Goal: Information Seeking & Learning: Get advice/opinions

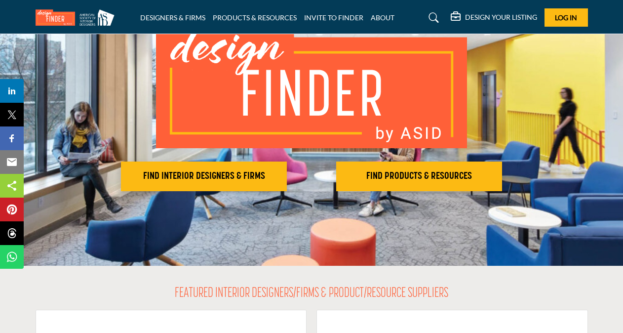
scroll to position [99, 0]
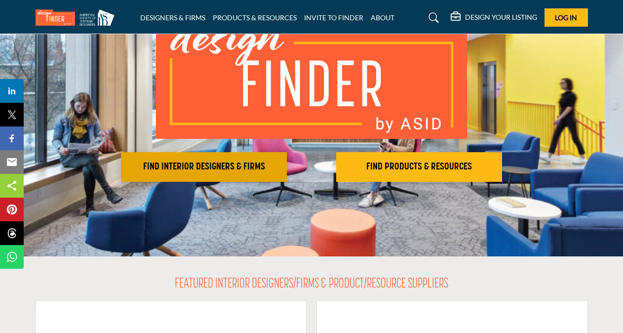
click at [220, 165] on h2 "FIND INTERIOR DESIGNERS & FIRMS" at bounding box center [204, 167] width 160 height 12
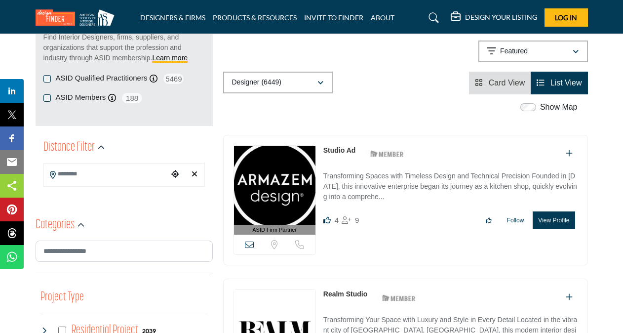
scroll to position [148, 0]
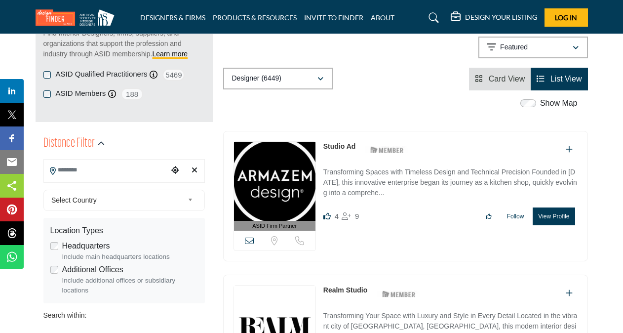
click at [121, 168] on input "Search Location" at bounding box center [106, 169] width 124 height 19
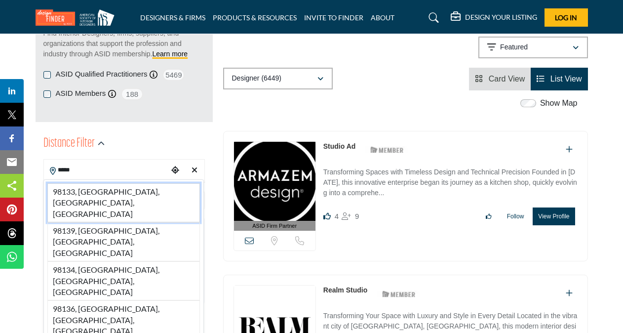
click at [116, 196] on li "98133, [GEOGRAPHIC_DATA], [GEOGRAPHIC_DATA], [GEOGRAPHIC_DATA]" at bounding box center [123, 202] width 153 height 39
type input "**********"
type input "***"
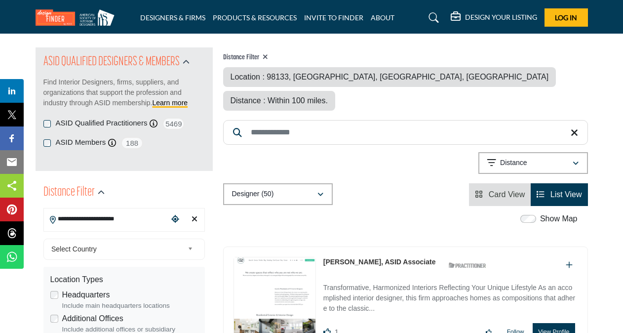
scroll to position [99, 0]
click at [306, 120] on input "Search Keyword" at bounding box center [405, 132] width 365 height 25
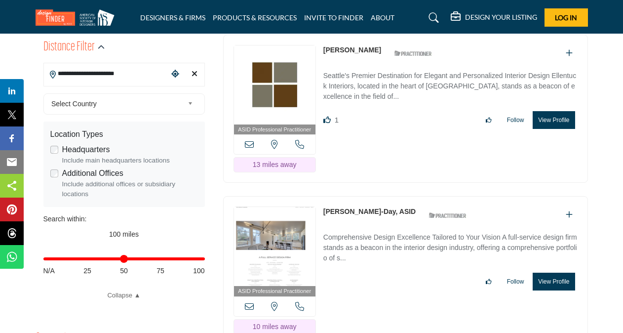
scroll to position [247, 0]
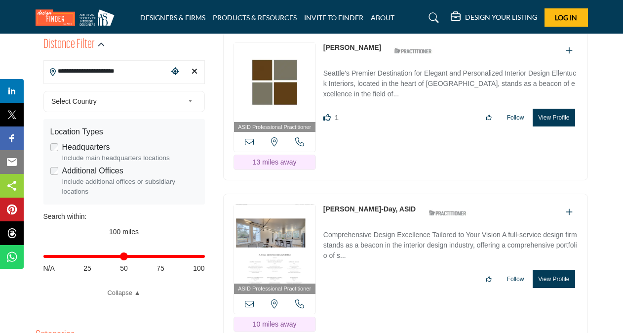
type input "********"
click at [84, 258] on div "Distance in miles N/A 25 50 75 100" at bounding box center [123, 261] width 161 height 39
type input "**"
click at [86, 256] on input "Distance in miles" at bounding box center [123, 256] width 161 height 2
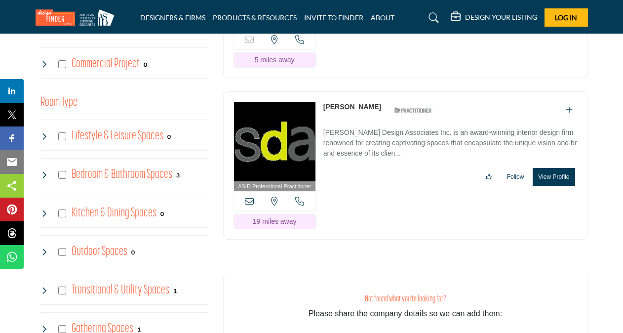
scroll to position [642, 0]
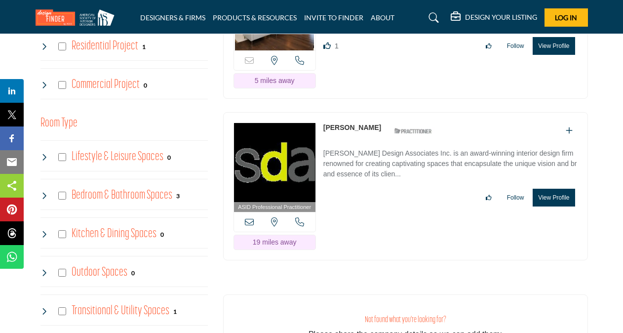
click at [46, 192] on icon at bounding box center [44, 196] width 8 height 8
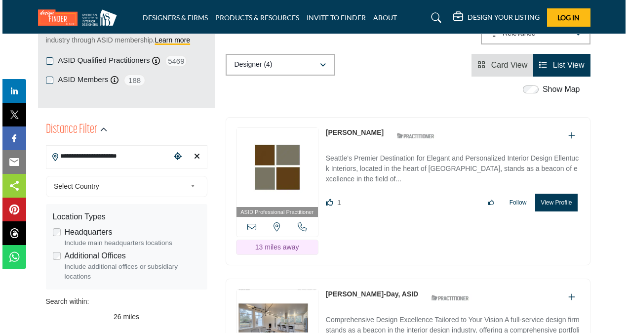
scroll to position [148, 0]
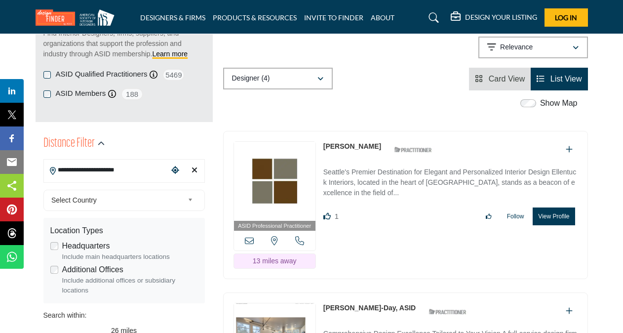
click at [551, 217] on button "View Profile" at bounding box center [554, 216] width 42 height 18
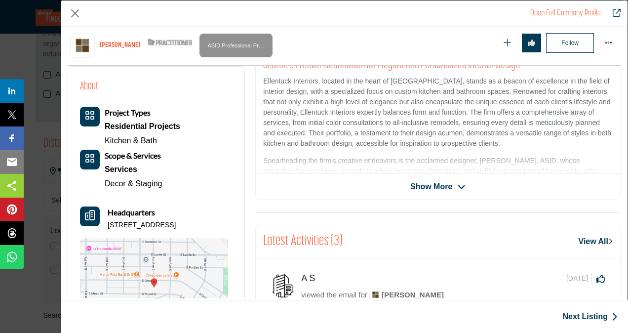
scroll to position [237, 0]
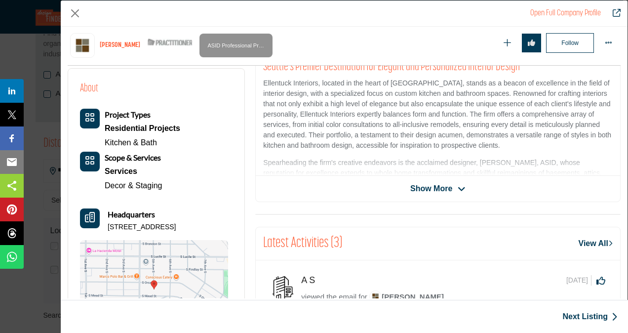
click at [458, 191] on icon "Company Data Modal" at bounding box center [462, 189] width 8 height 9
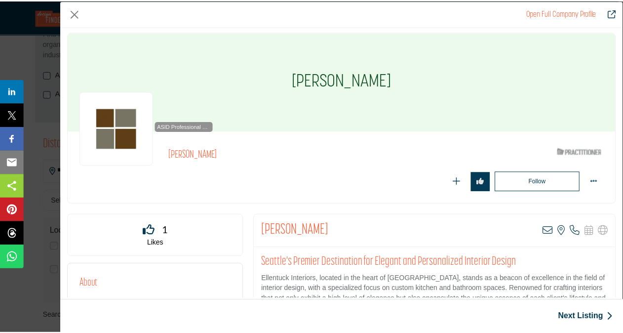
scroll to position [0, 0]
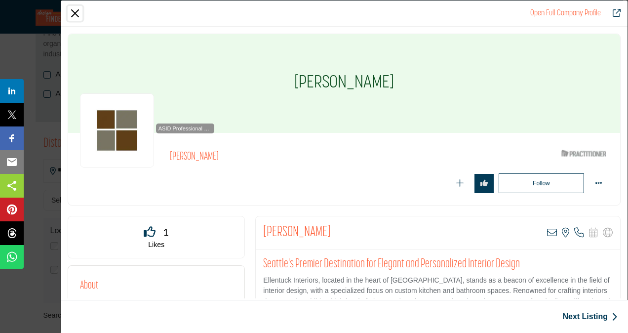
click at [75, 19] on button "Close" at bounding box center [75, 13] width 15 height 15
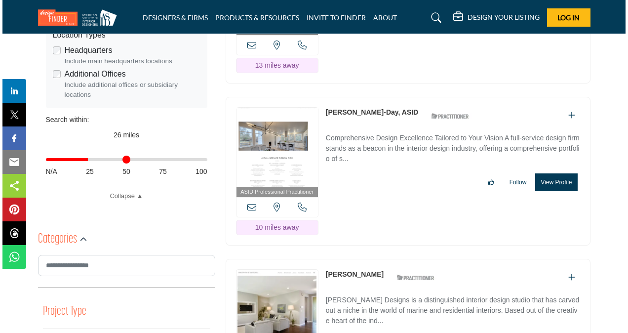
scroll to position [346, 0]
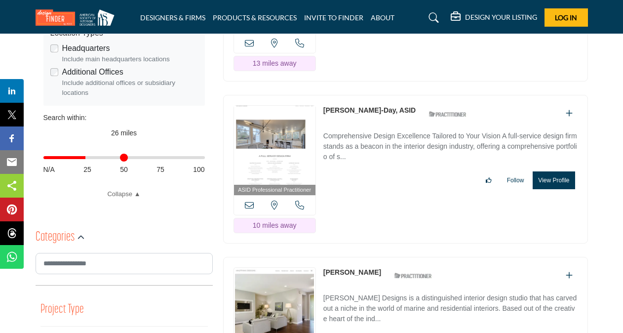
click at [562, 181] on button "View Profile" at bounding box center [554, 180] width 42 height 18
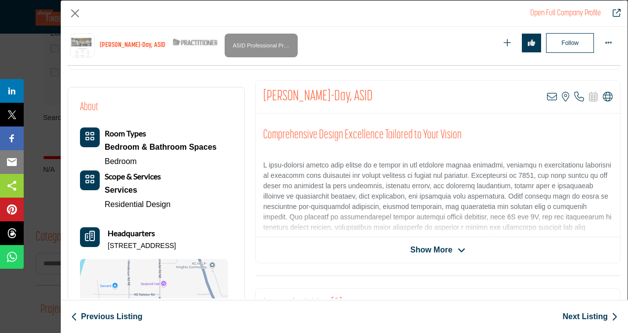
scroll to position [237, 0]
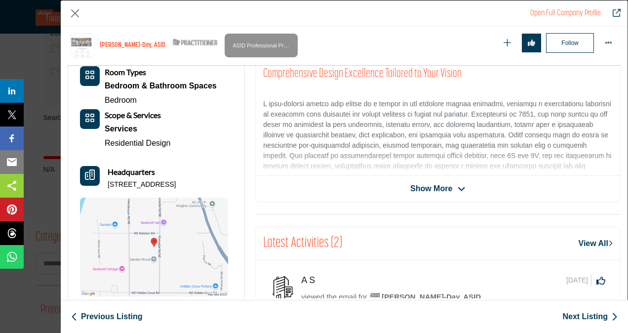
click at [443, 188] on span "Show More" at bounding box center [431, 189] width 42 height 12
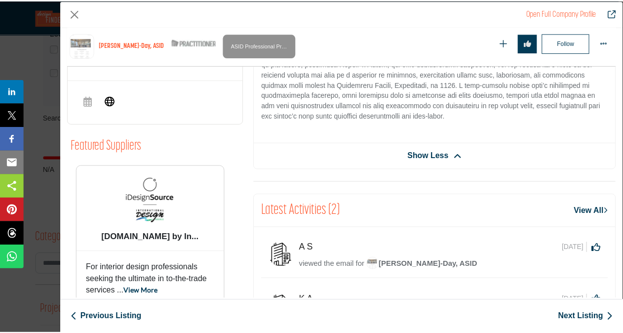
scroll to position [474, 0]
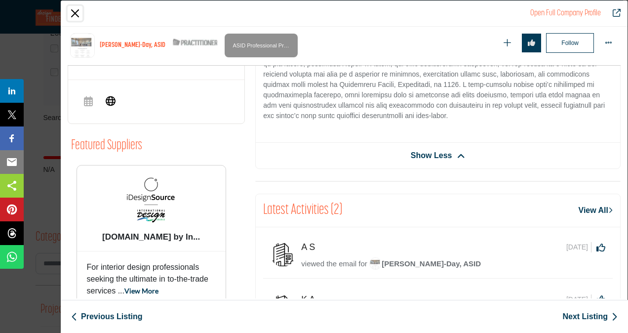
click at [75, 14] on button "Close" at bounding box center [75, 13] width 15 height 15
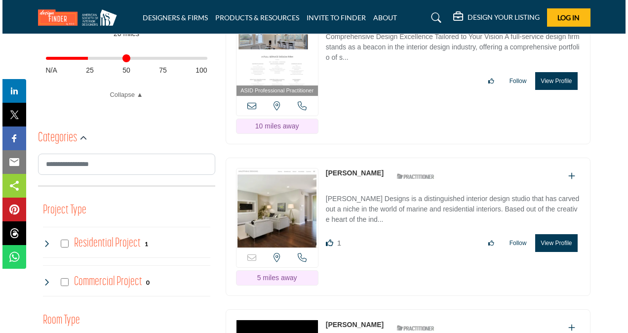
scroll to position [494, 0]
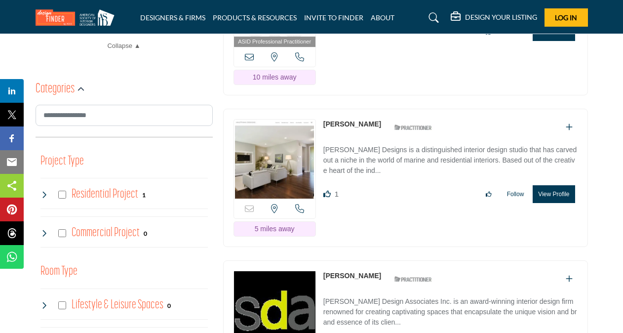
click at [553, 190] on button "View Profile" at bounding box center [554, 194] width 42 height 18
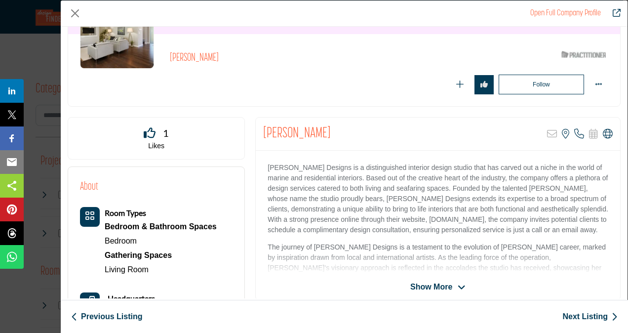
scroll to position [148, 0]
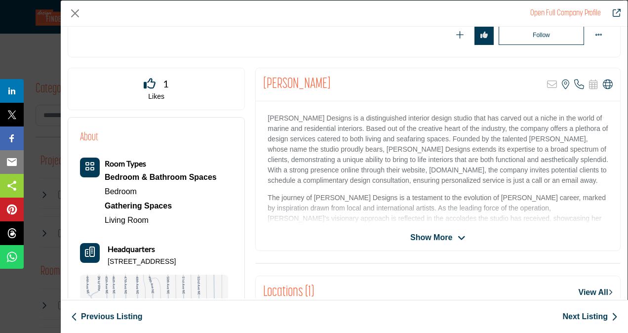
click at [439, 238] on span "Show More" at bounding box center [431, 238] width 42 height 12
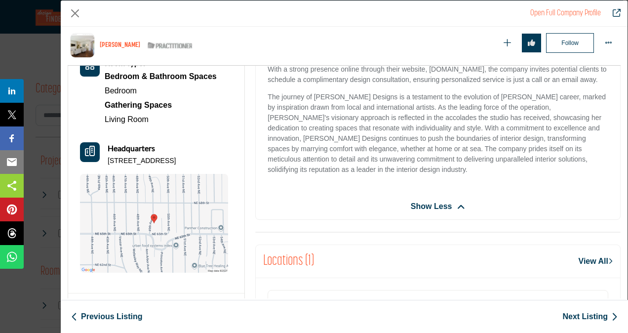
scroll to position [237, 0]
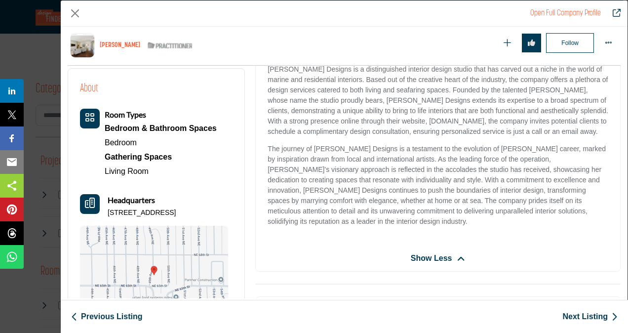
click at [452, 256] on span "Show Less" at bounding box center [438, 258] width 55 height 12
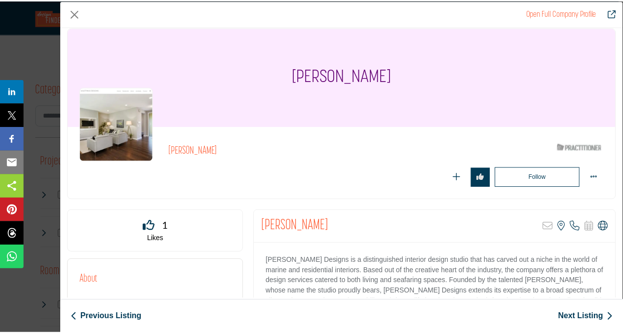
scroll to position [0, 0]
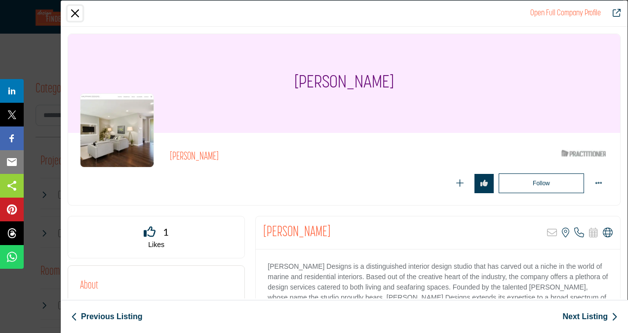
click at [76, 11] on button "Close" at bounding box center [75, 13] width 15 height 15
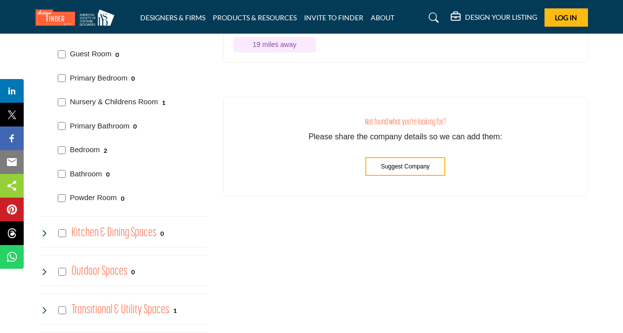
scroll to position [790, 0]
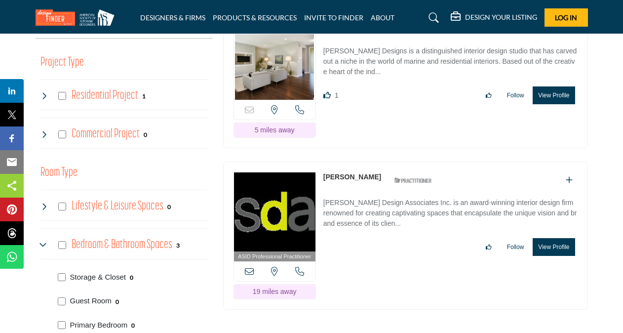
click at [490, 154] on div "ASID Professional Practitioner ASID Professional Practitioners have successfull…" at bounding box center [405, 4] width 375 height 637
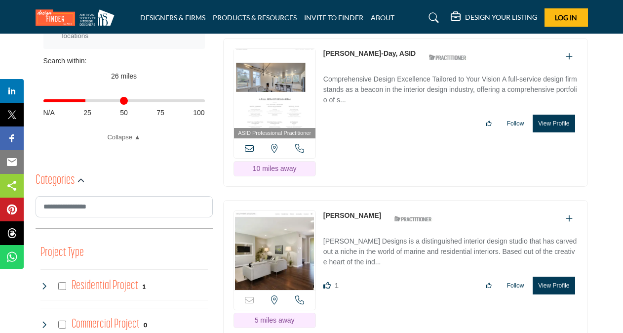
scroll to position [395, 0]
